Goal: Task Accomplishment & Management: Complete application form

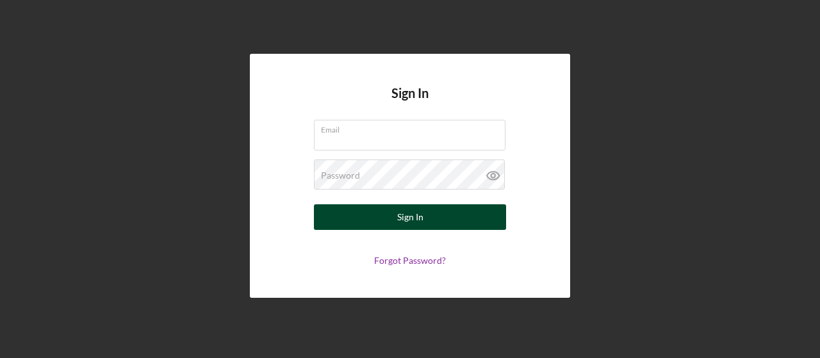
type input "[EMAIL_ADDRESS][DOMAIN_NAME]"
click at [372, 206] on button "Sign In" at bounding box center [410, 217] width 192 height 26
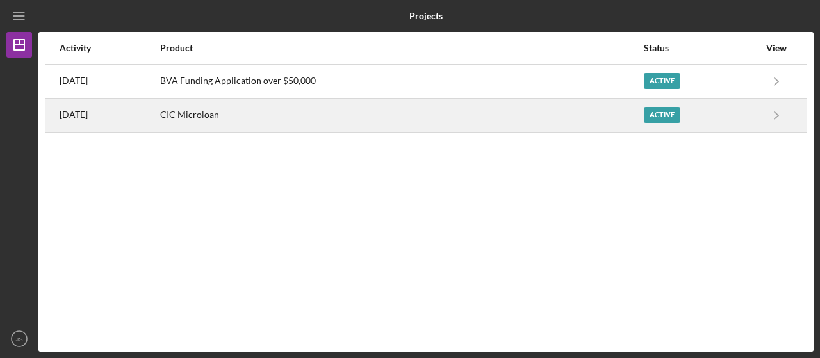
click at [289, 121] on div "CIC Microloan" at bounding box center [401, 115] width 483 height 32
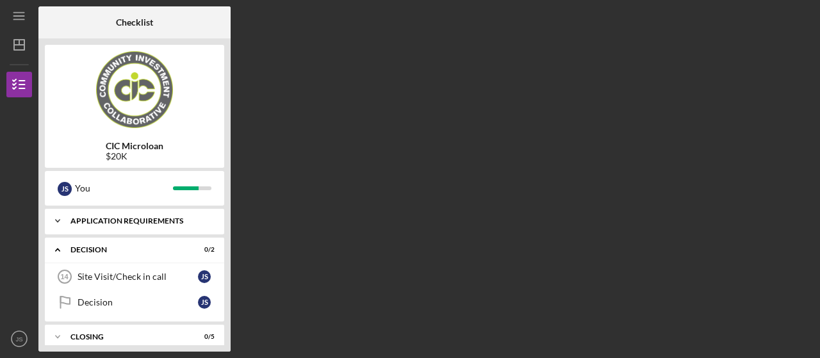
click at [158, 216] on div "Icon/Expander APPLICATION REQUIREMENTS 14 / 14" at bounding box center [134, 221] width 179 height 26
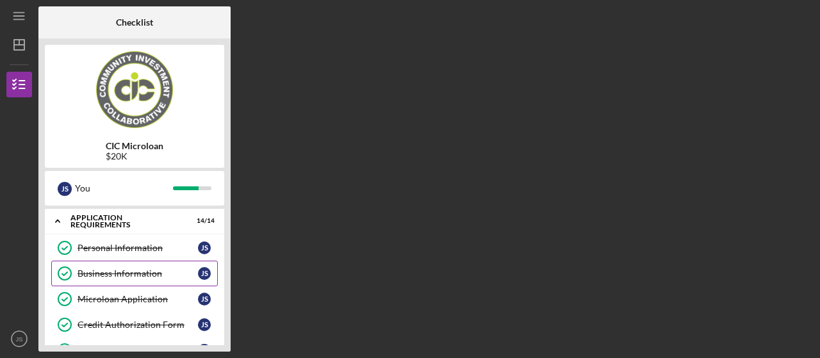
scroll to position [82, 0]
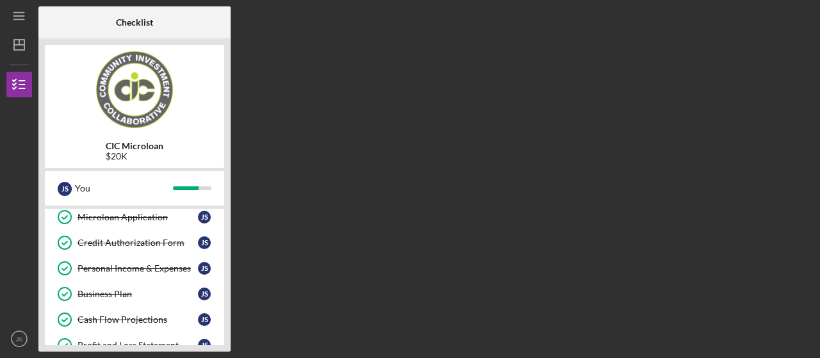
click at [160, 273] on link "Personal Income & Expenses Personal Income & Expenses J S" at bounding box center [134, 269] width 167 height 26
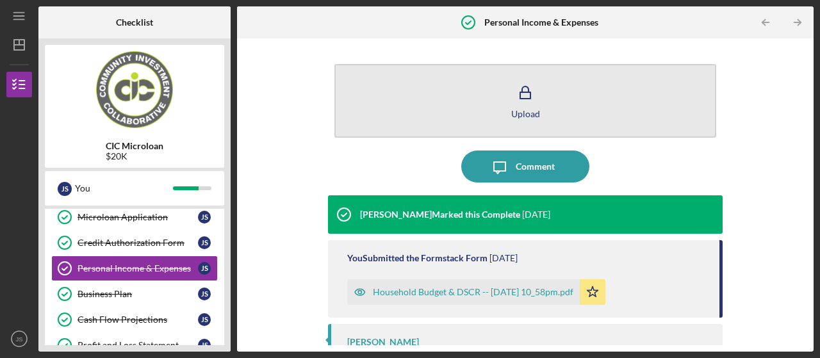
click at [531, 99] on icon "button" at bounding box center [525, 93] width 32 height 32
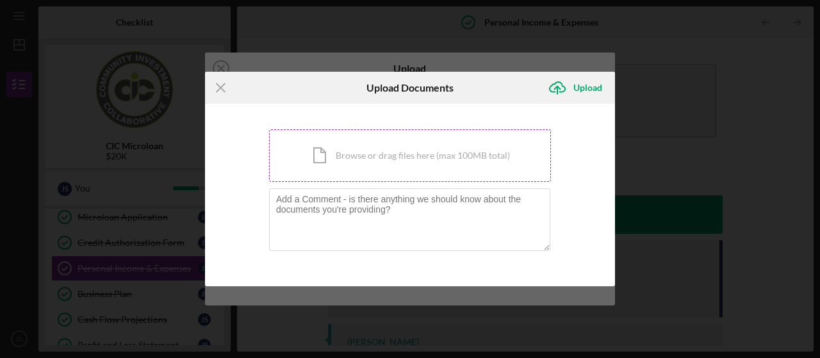
click at [491, 143] on div "Icon/Document Browse or drag files here (max 100MB total) Tap to choose files o…" at bounding box center [410, 155] width 282 height 53
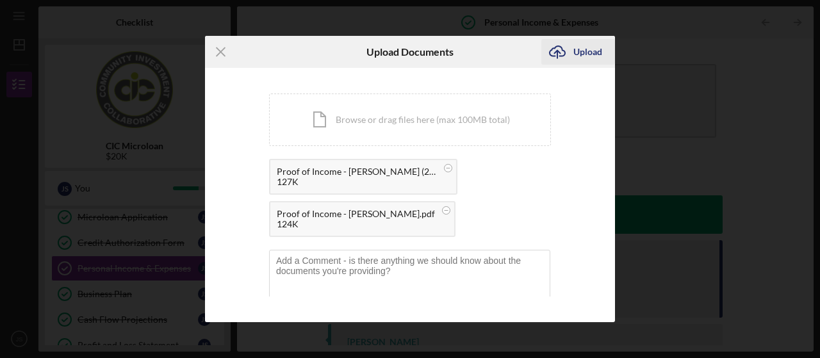
click at [593, 51] on div "Upload" at bounding box center [587, 52] width 29 height 26
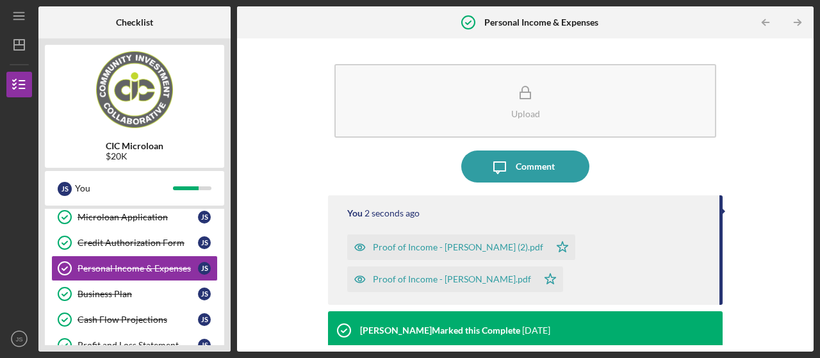
click at [448, 248] on div "Proof of Income - [PERSON_NAME] (2).pdf" at bounding box center [458, 247] width 170 height 10
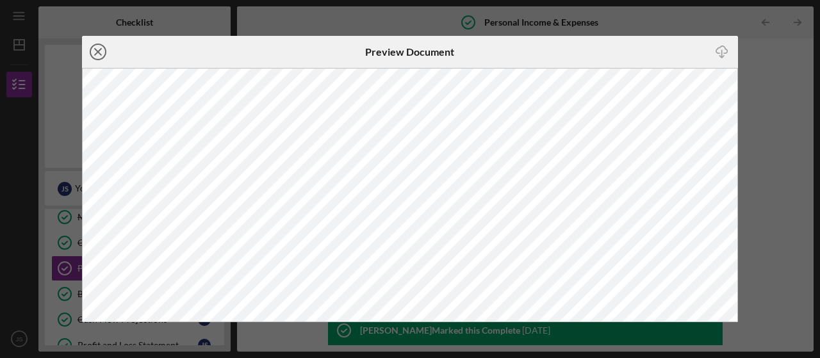
click at [97, 44] on circle at bounding box center [97, 51] width 15 height 15
